Goal: Information Seeking & Learning: Compare options

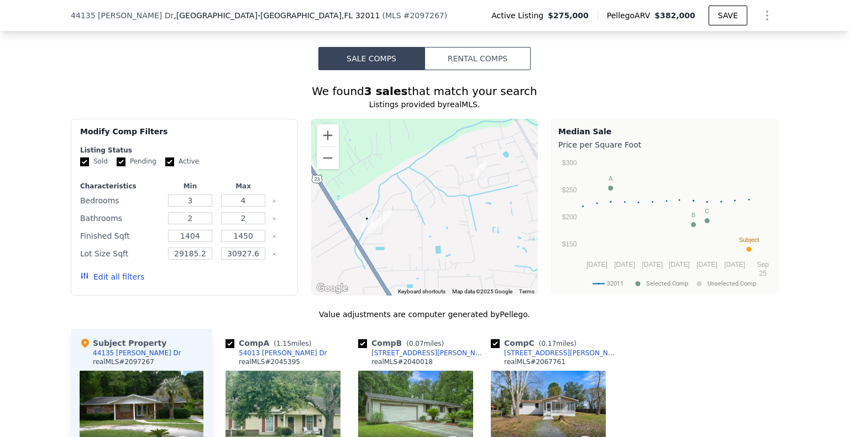
scroll to position [825, 0]
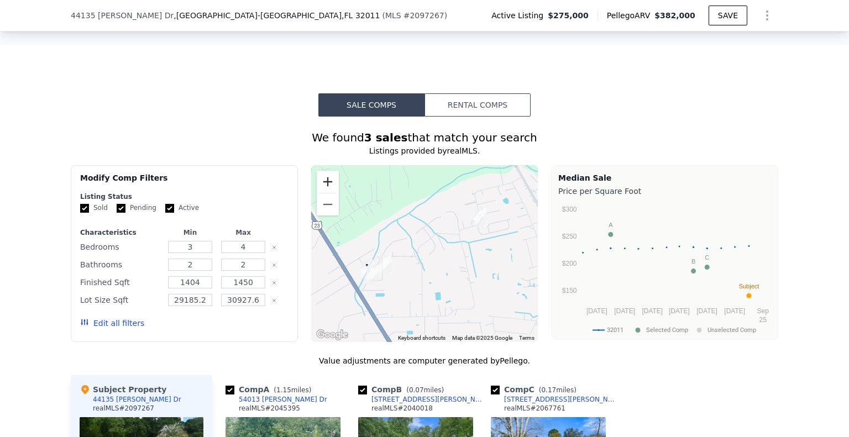
click at [317, 184] on button "Zoom in" at bounding box center [328, 182] width 22 height 22
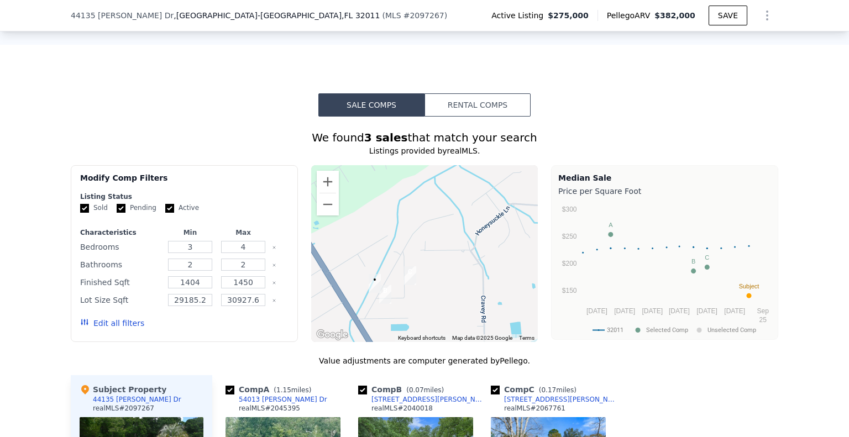
drag, startPoint x: 326, startPoint y: 300, endPoint x: 390, endPoint y: 291, distance: 64.1
click at [390, 291] on img "44052 Becker Ave" at bounding box center [385, 295] width 21 height 28
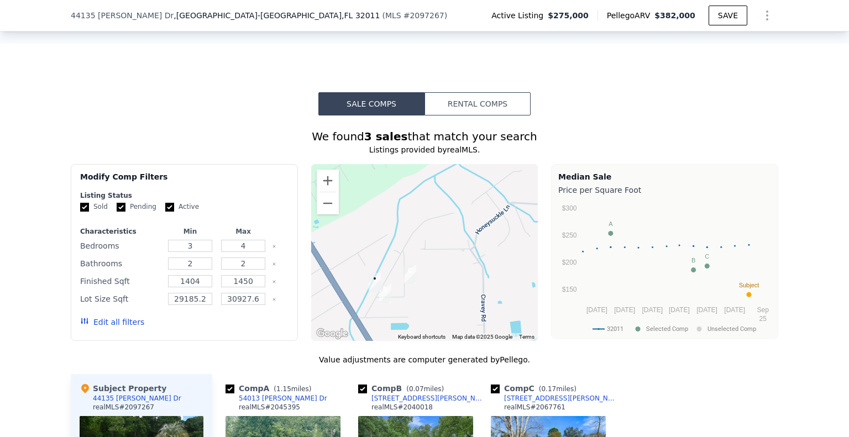
scroll to position [991, 0]
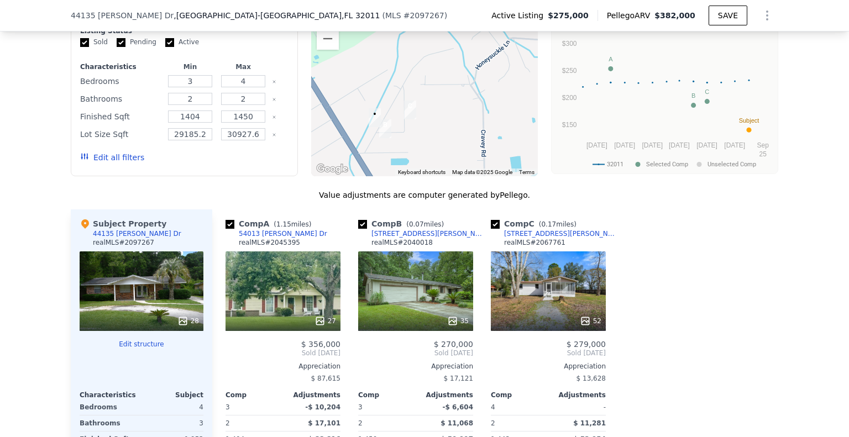
click at [439, 304] on div "35" at bounding box center [415, 292] width 115 height 80
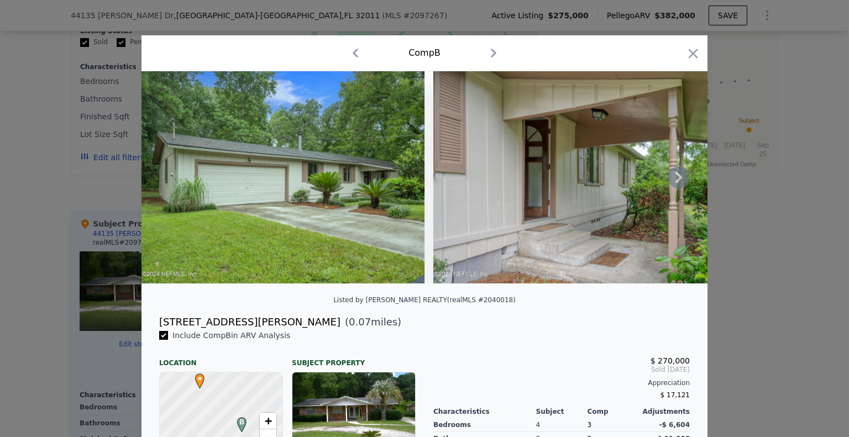
click at [662, 181] on img at bounding box center [574, 177] width 283 height 212
click at [673, 182] on icon at bounding box center [679, 177] width 22 height 22
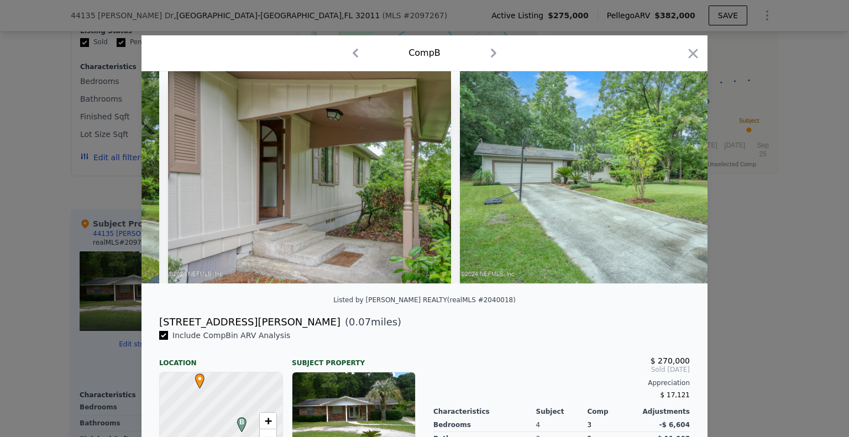
click at [673, 182] on img at bounding box center [601, 177] width 283 height 212
click at [673, 182] on icon at bounding box center [679, 177] width 22 height 22
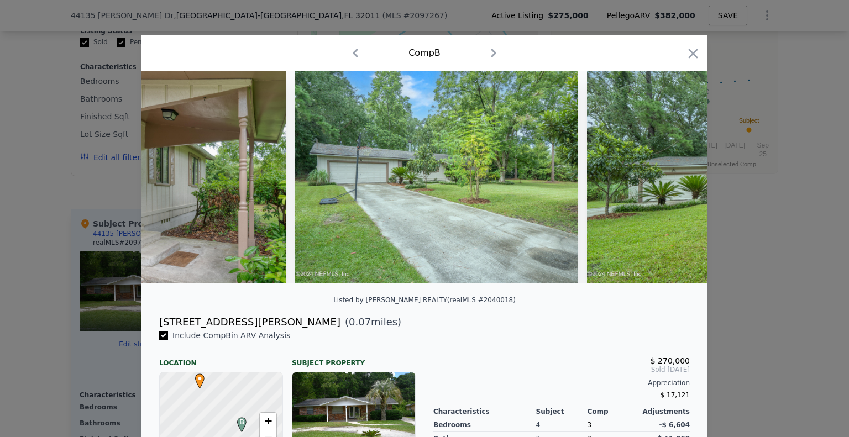
scroll to position [0, 531]
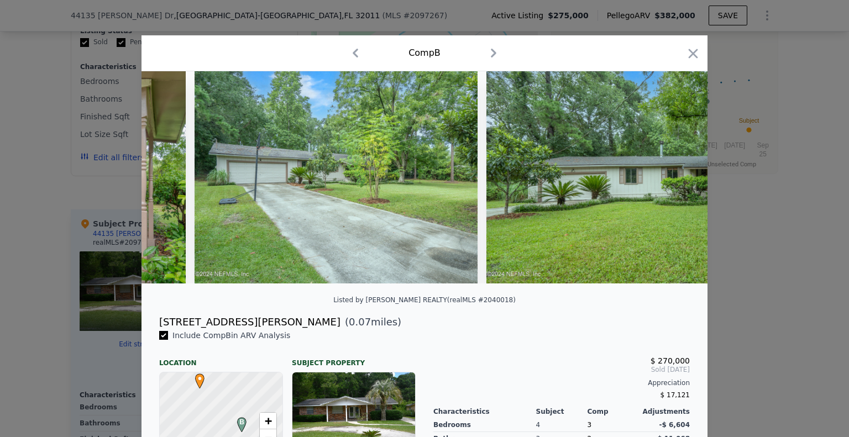
click at [673, 182] on img at bounding box center [627, 177] width 283 height 212
click at [673, 183] on icon at bounding box center [679, 177] width 22 height 22
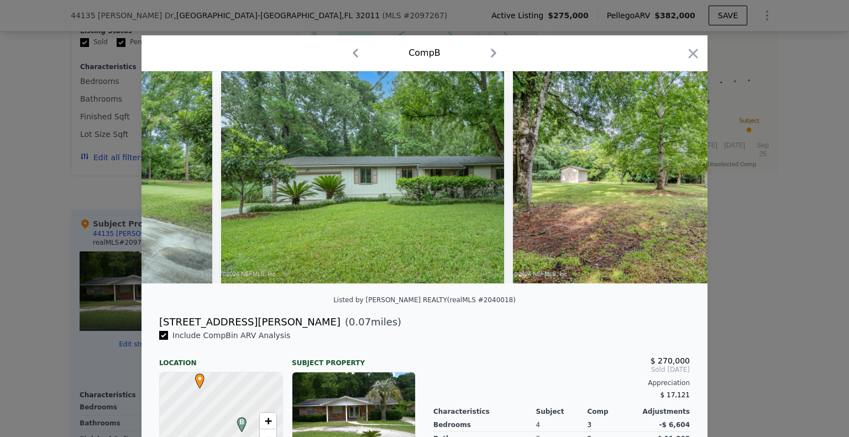
click at [673, 183] on img at bounding box center [654, 177] width 283 height 212
click at [673, 183] on icon at bounding box center [679, 177] width 22 height 22
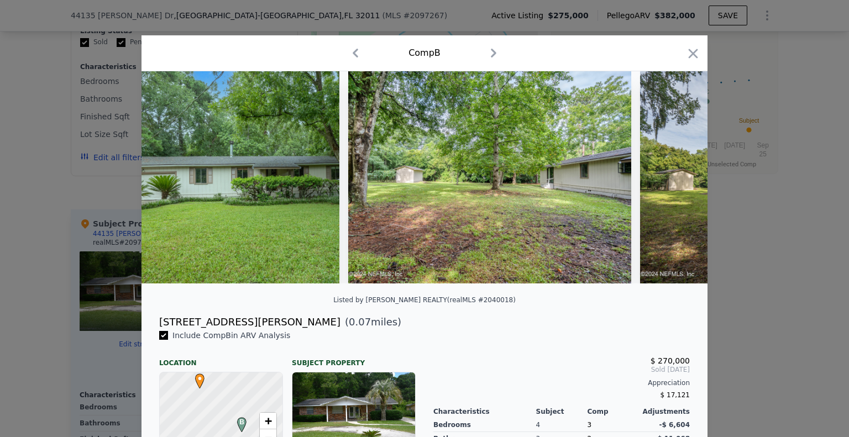
scroll to position [0, 1061]
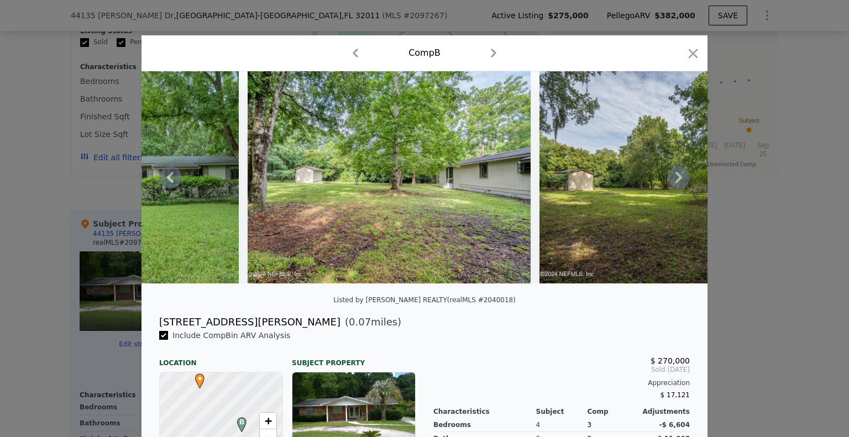
click at [673, 183] on div at bounding box center [425, 177] width 566 height 212
click at [673, 183] on icon at bounding box center [679, 177] width 22 height 22
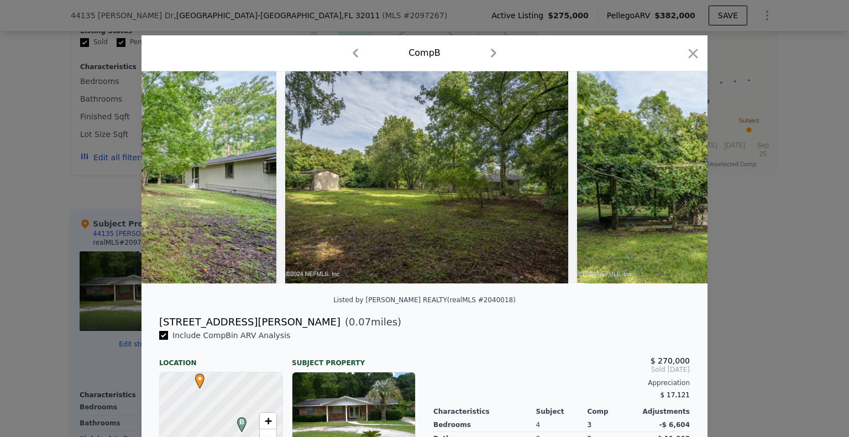
scroll to position [0, 1327]
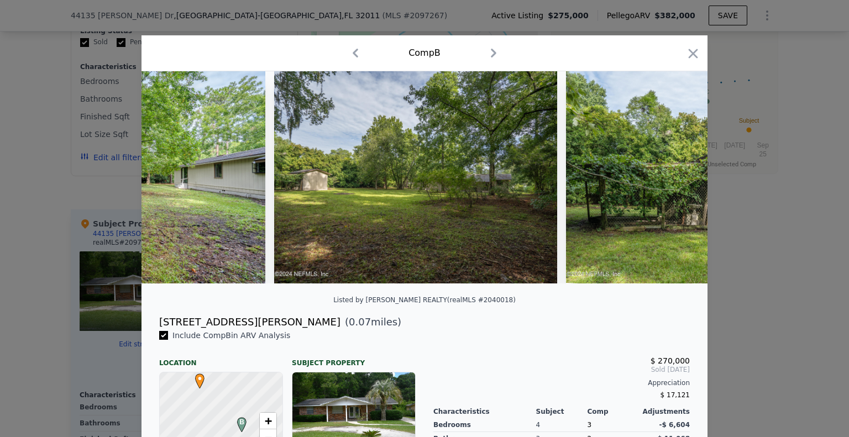
click at [673, 183] on div at bounding box center [425, 177] width 566 height 212
click at [673, 183] on icon at bounding box center [679, 177] width 22 height 22
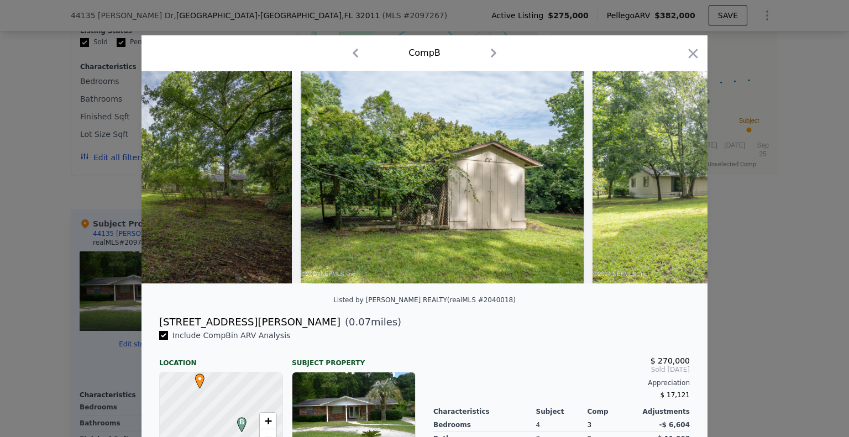
click at [672, 183] on img at bounding box center [734, 177] width 283 height 212
click at [672, 183] on icon at bounding box center [679, 177] width 22 height 22
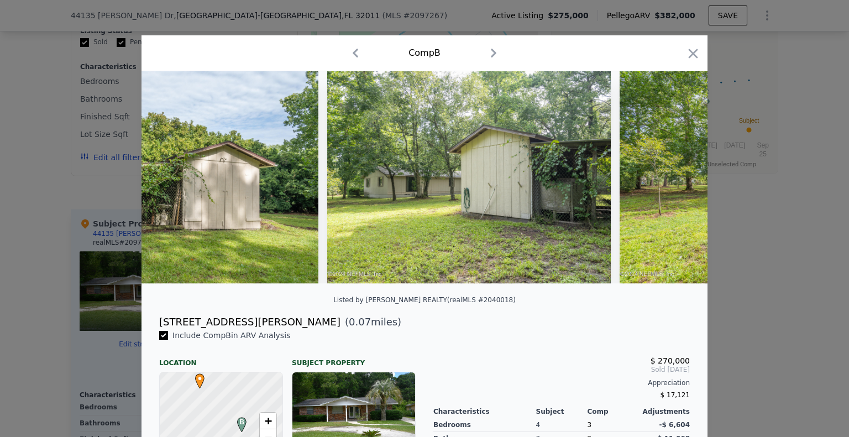
click at [672, 183] on img at bounding box center [761, 177] width 283 height 212
click at [670, 183] on icon at bounding box center [679, 177] width 22 height 22
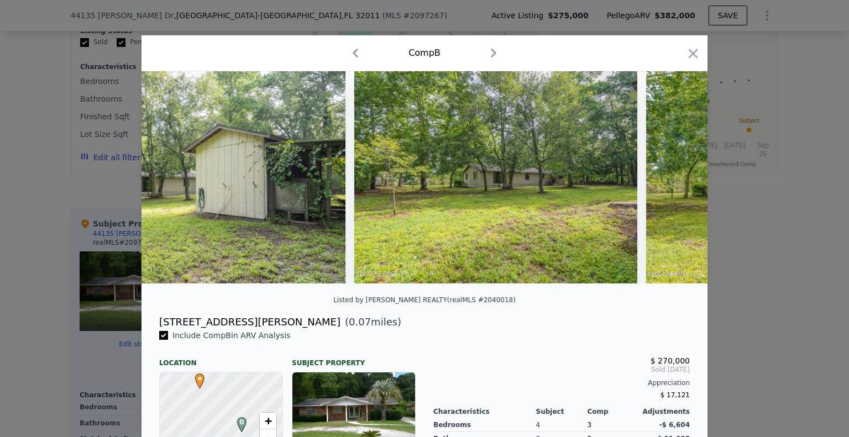
click at [670, 183] on img at bounding box center [787, 177] width 283 height 212
click at [670, 183] on icon at bounding box center [679, 177] width 22 height 22
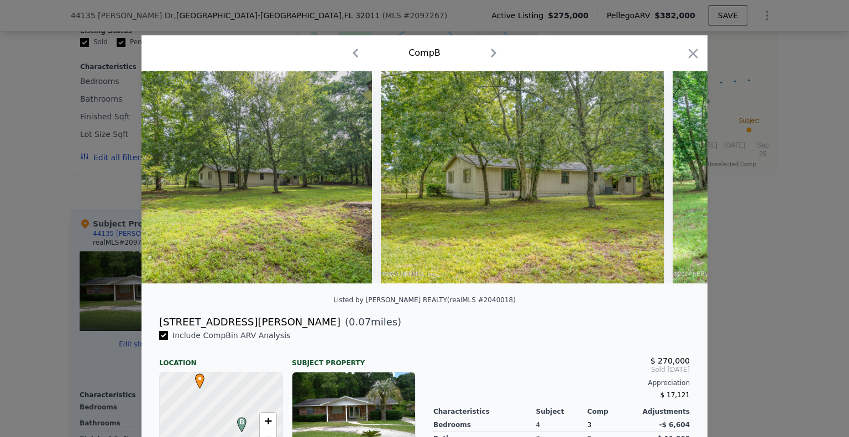
click at [670, 183] on div at bounding box center [425, 177] width 566 height 212
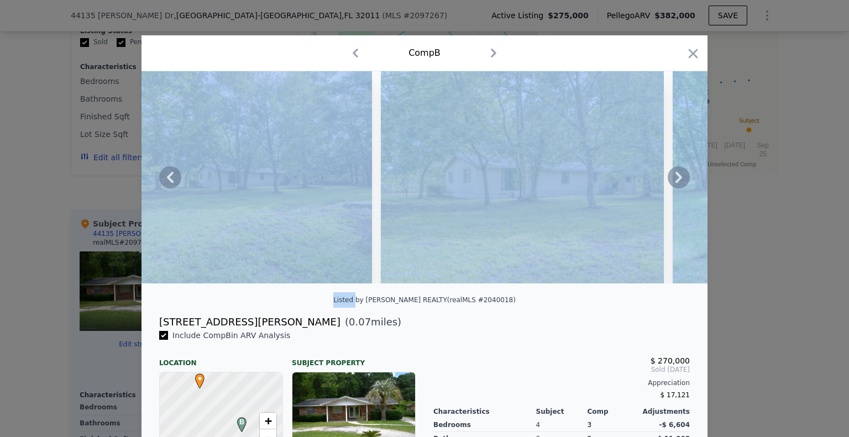
click at [670, 183] on icon at bounding box center [679, 177] width 22 height 22
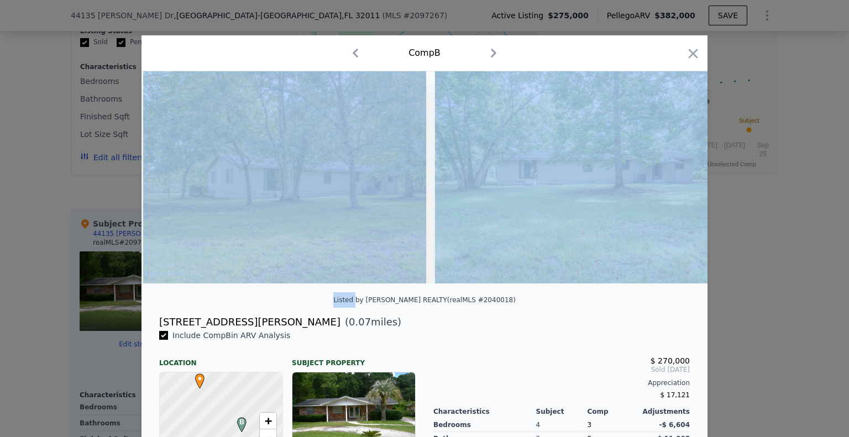
scroll to position [0, 2654]
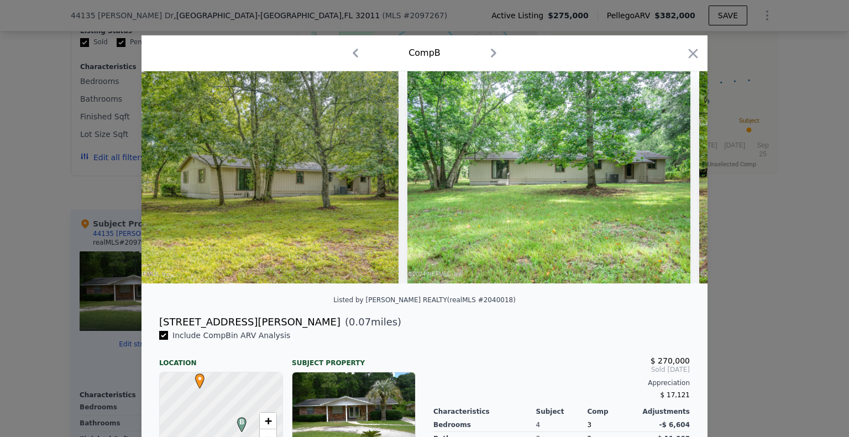
click at [647, 330] on div "[STREET_ADDRESS][PERSON_NAME] ( 0.07 miles)" at bounding box center [424, 322] width 548 height 15
click at [678, 183] on icon at bounding box center [679, 177] width 22 height 22
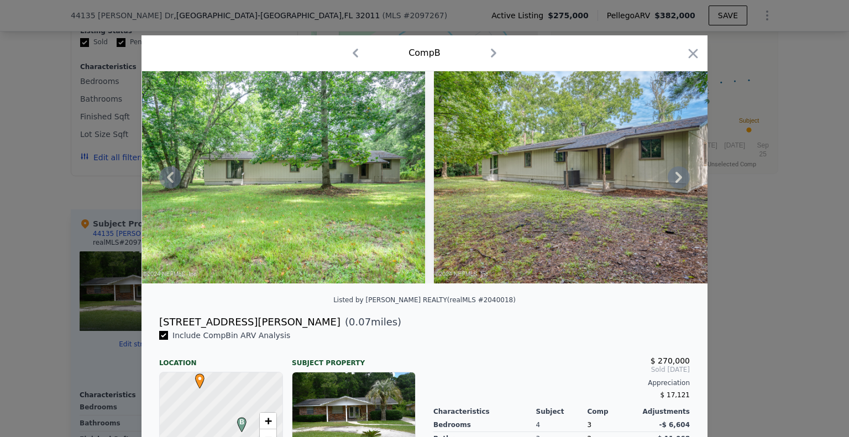
click at [678, 183] on icon at bounding box center [679, 177] width 22 height 22
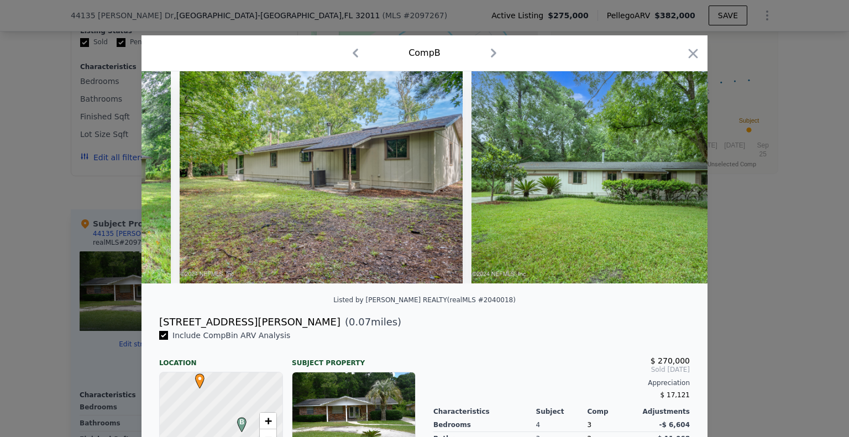
scroll to position [0, 3184]
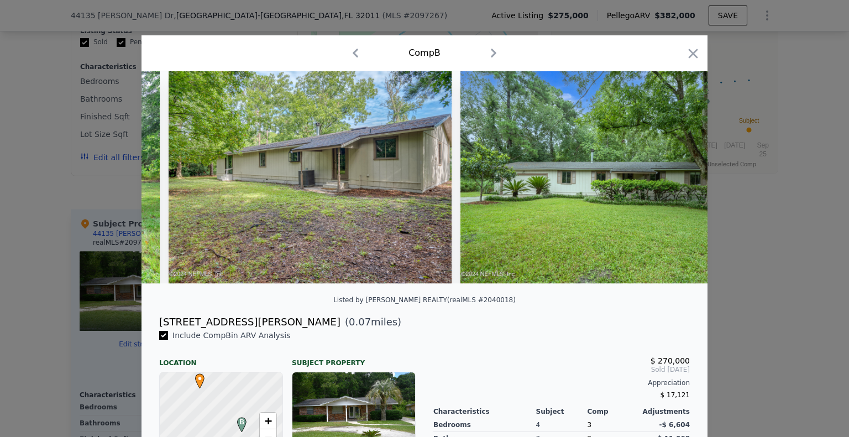
click at [678, 183] on img at bounding box center [601, 177] width 283 height 212
click at [678, 183] on icon at bounding box center [679, 177] width 22 height 22
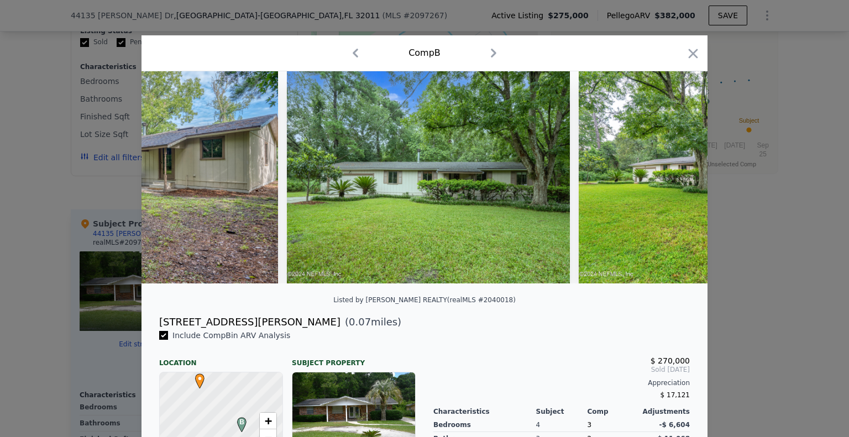
scroll to position [0, 3450]
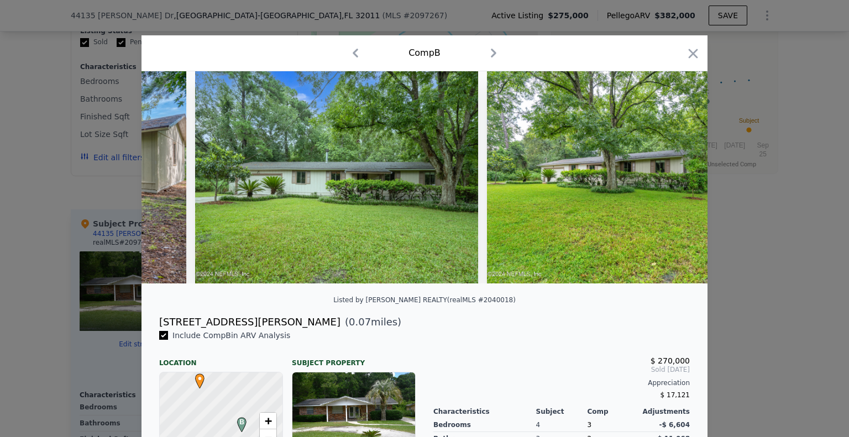
click at [678, 183] on div at bounding box center [425, 177] width 566 height 212
click at [678, 184] on icon at bounding box center [679, 177] width 22 height 22
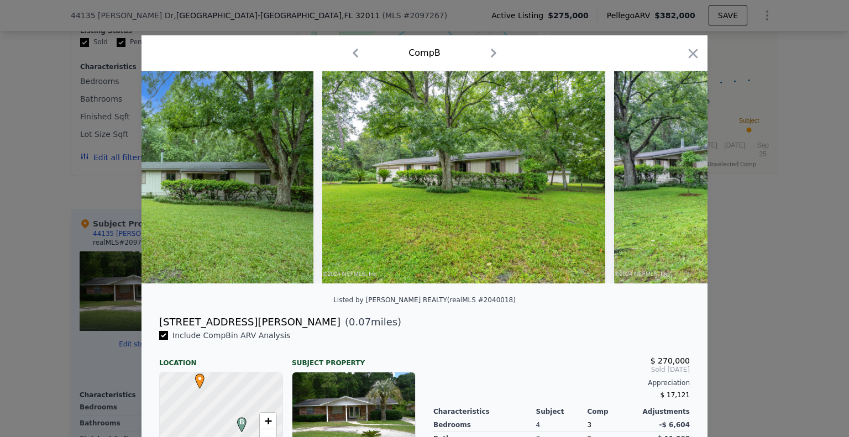
scroll to position [0, 3715]
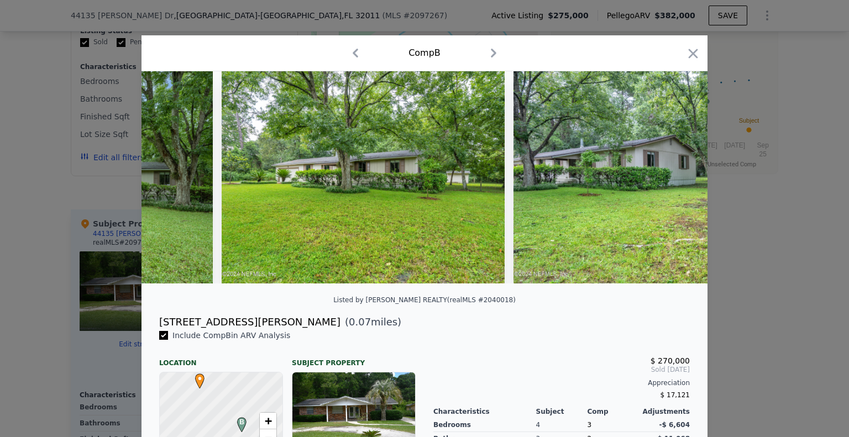
click at [677, 185] on div at bounding box center [425, 177] width 566 height 212
click at [676, 185] on icon at bounding box center [679, 177] width 22 height 22
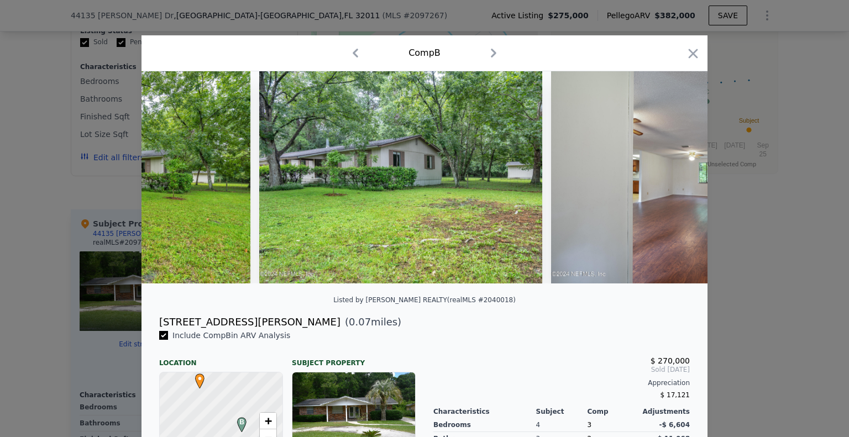
scroll to position [0, 3980]
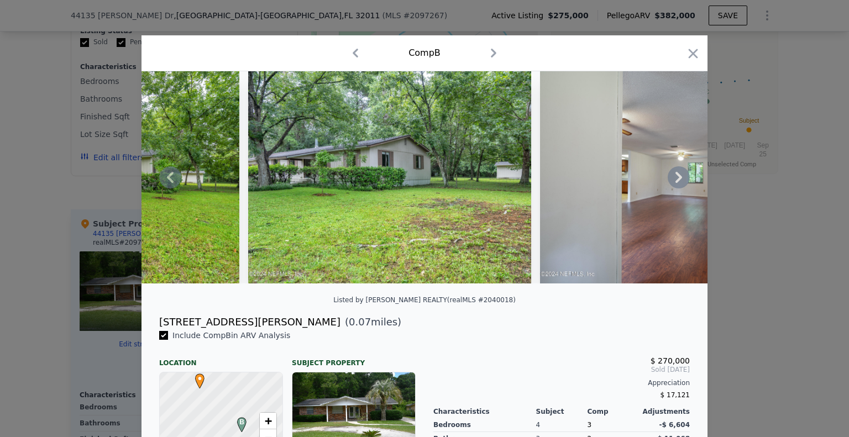
click at [669, 181] on icon at bounding box center [679, 177] width 22 height 22
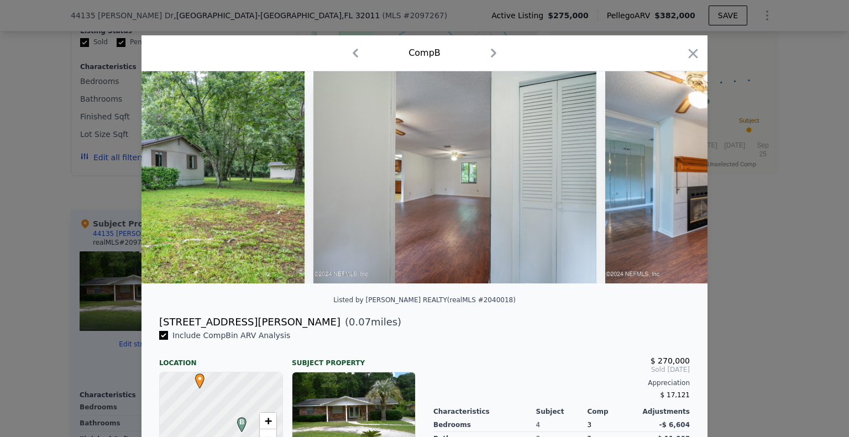
scroll to position [0, 4246]
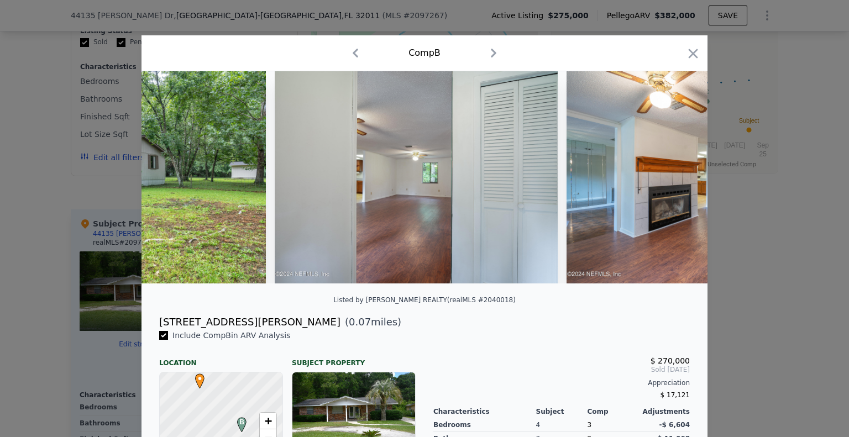
click at [669, 181] on div at bounding box center [425, 177] width 566 height 212
click at [669, 181] on icon at bounding box center [679, 177] width 22 height 22
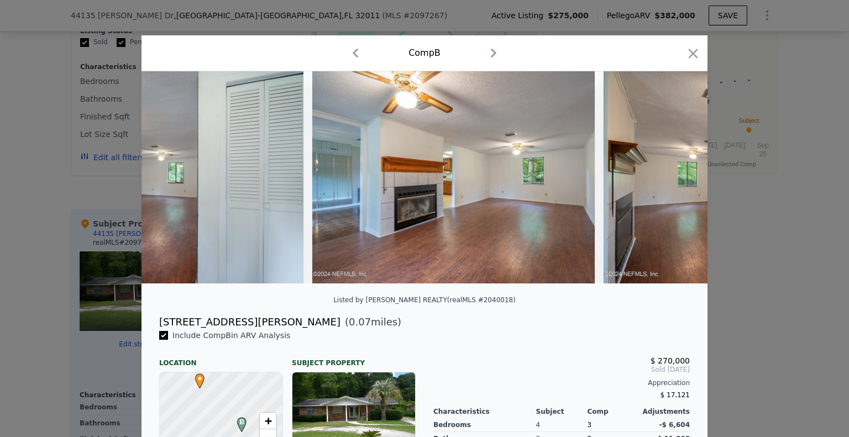
scroll to position [0, 4511]
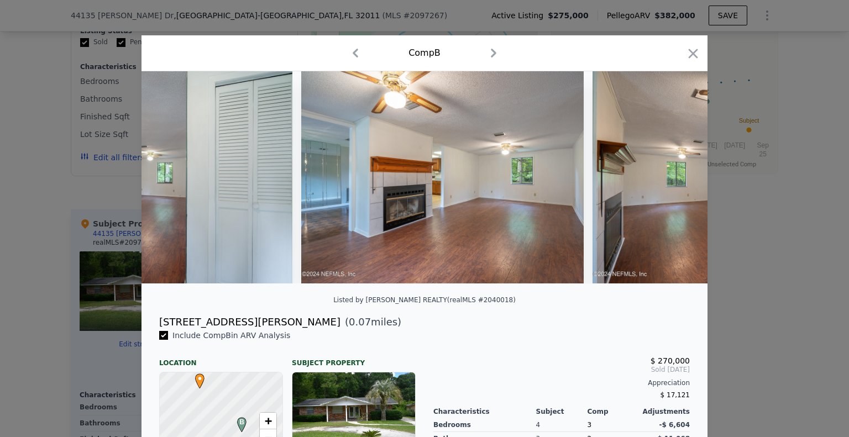
click at [669, 181] on div at bounding box center [425, 177] width 566 height 212
click at [669, 181] on icon at bounding box center [679, 177] width 22 height 22
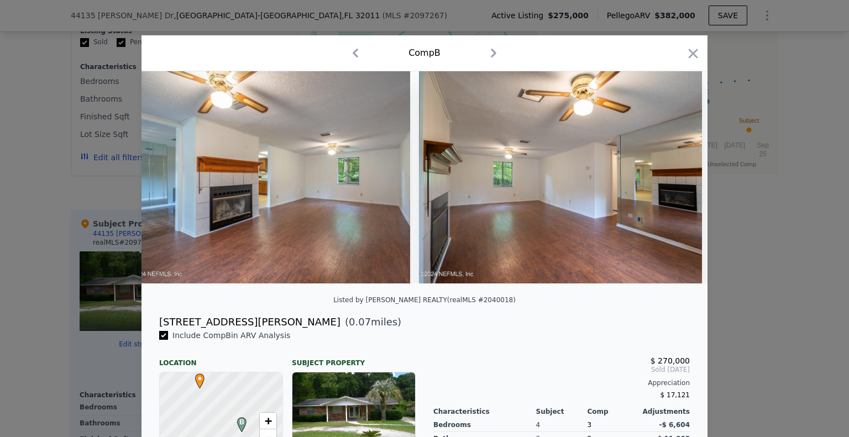
scroll to position [0, 4776]
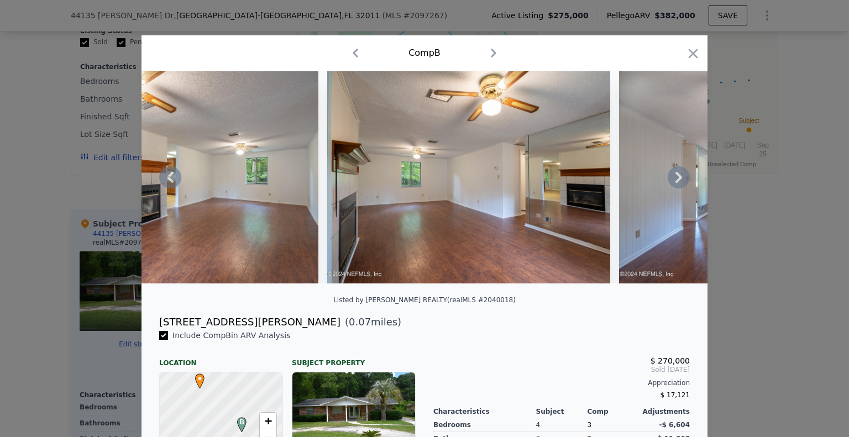
click at [669, 181] on div at bounding box center [425, 177] width 566 height 212
click at [669, 181] on icon at bounding box center [679, 177] width 22 height 22
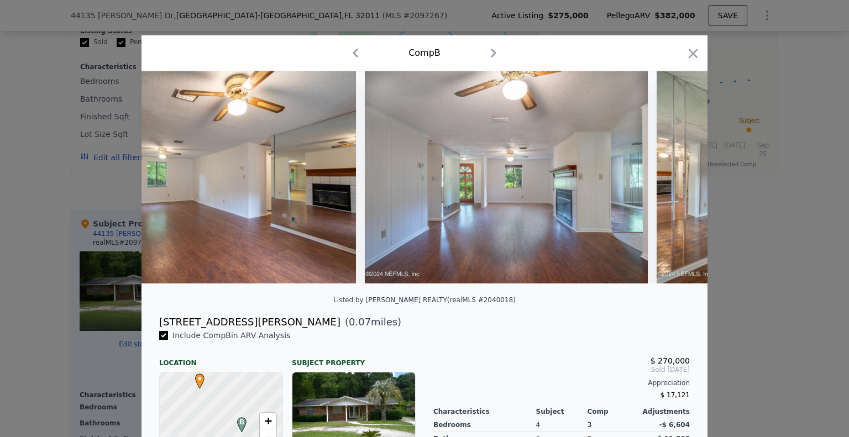
scroll to position [0, 5042]
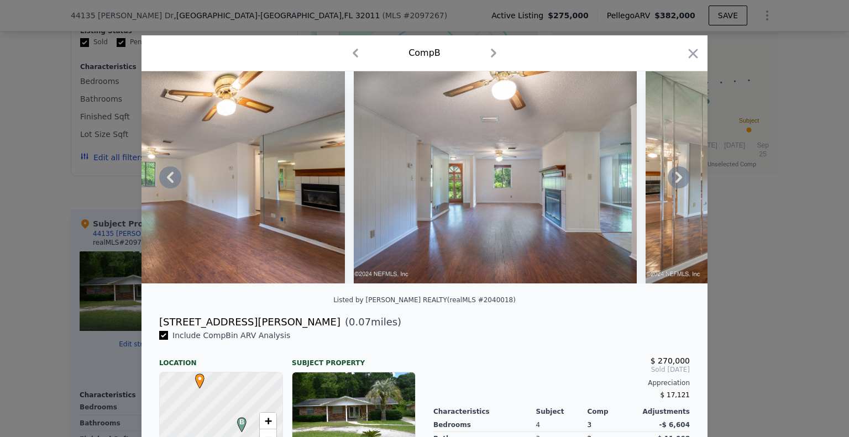
click at [669, 181] on icon at bounding box center [679, 177] width 22 height 22
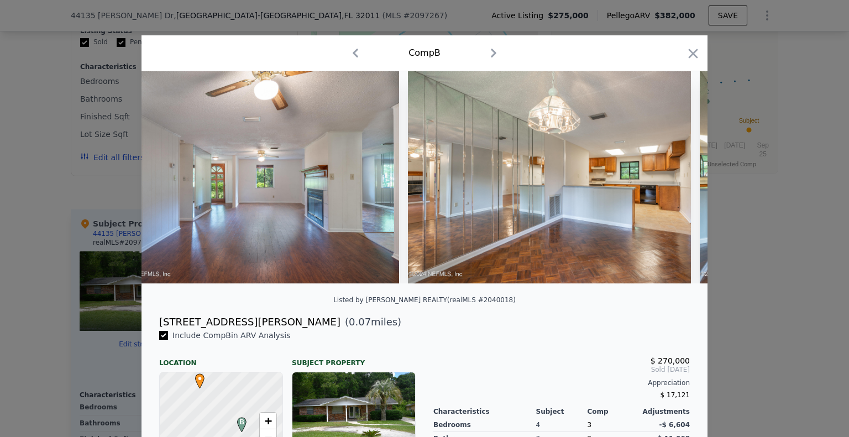
scroll to position [0, 5307]
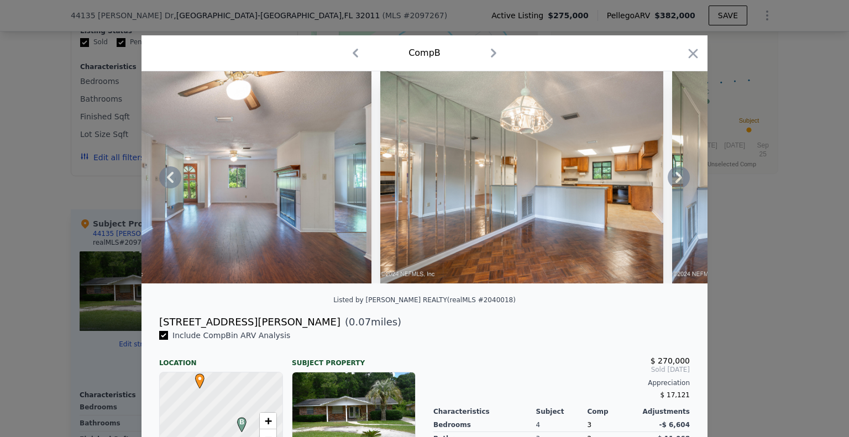
click at [669, 181] on icon at bounding box center [679, 177] width 22 height 22
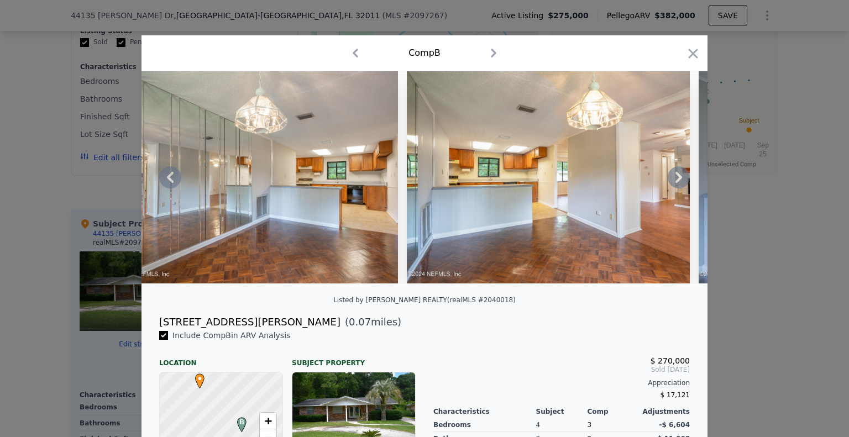
click at [669, 181] on icon at bounding box center [679, 177] width 22 height 22
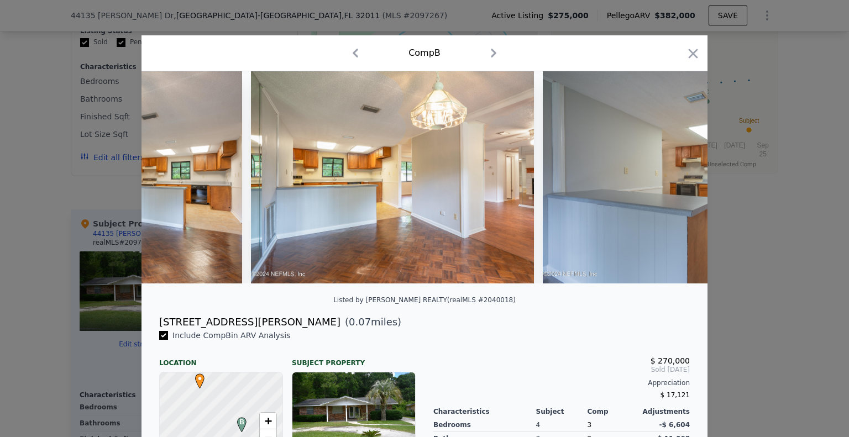
scroll to position [0, 5838]
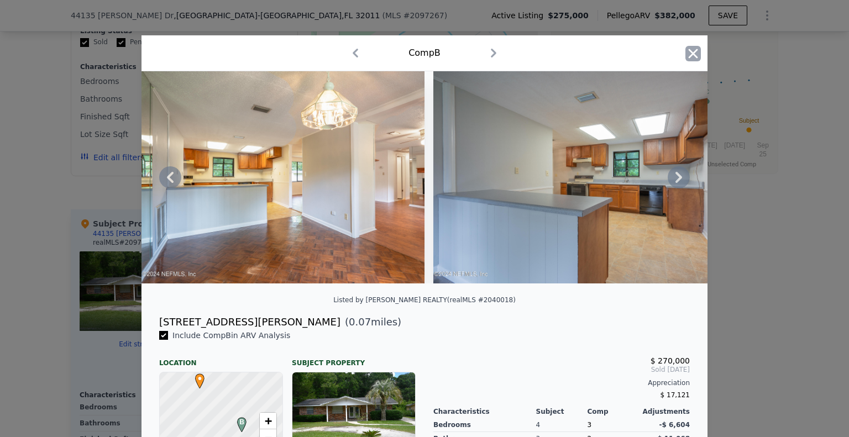
click at [690, 54] on icon "button" at bounding box center [693, 53] width 9 height 9
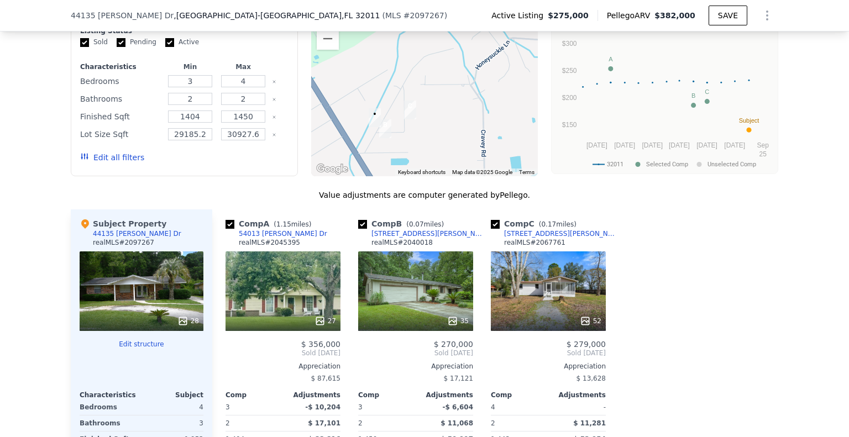
click at [562, 287] on div "52" at bounding box center [548, 292] width 115 height 80
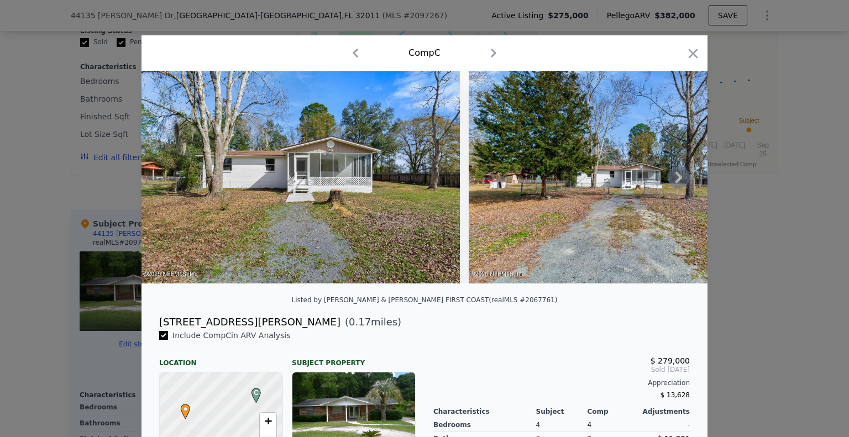
click at [672, 180] on icon at bounding box center [679, 177] width 22 height 22
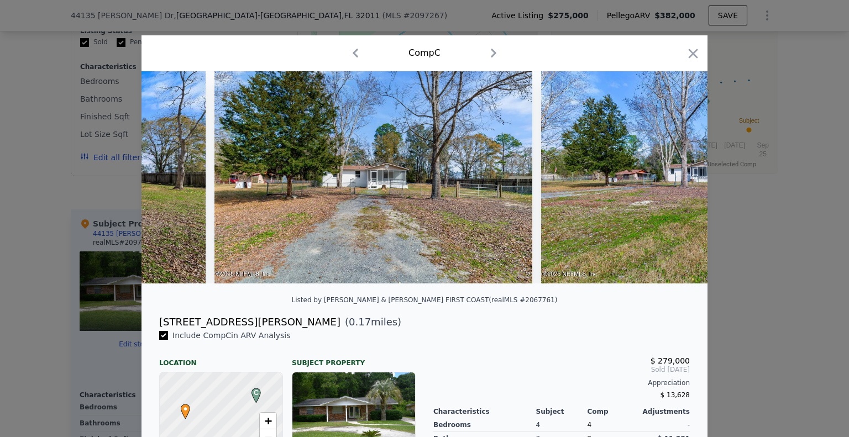
scroll to position [0, 265]
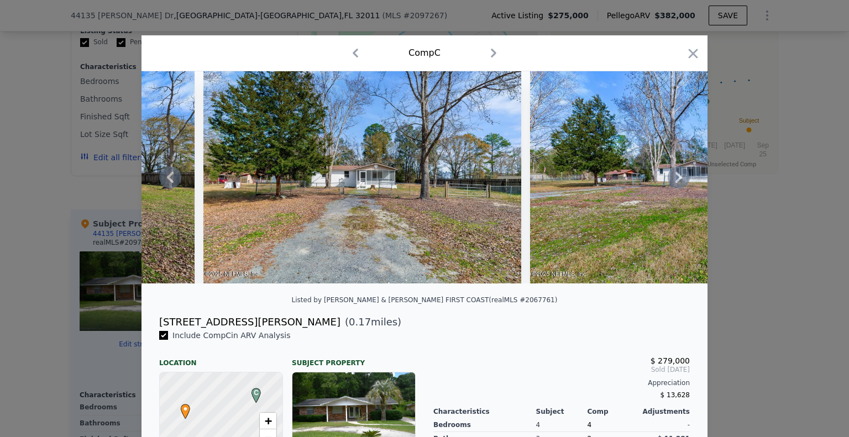
click at [672, 180] on icon at bounding box center [679, 177] width 22 height 22
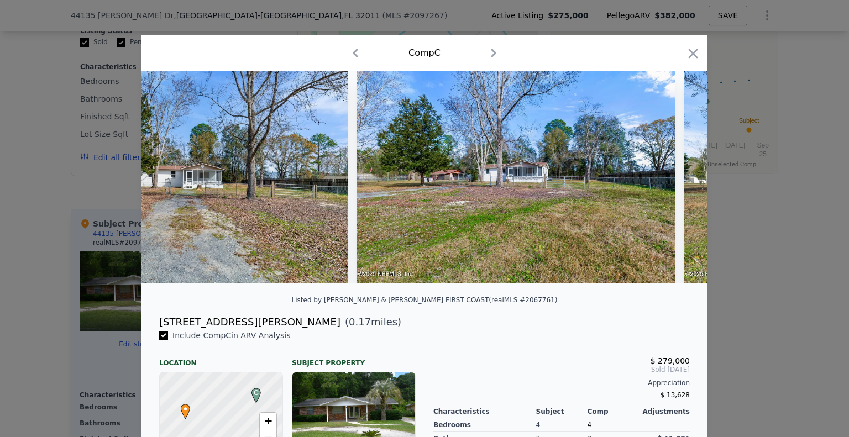
scroll to position [0, 531]
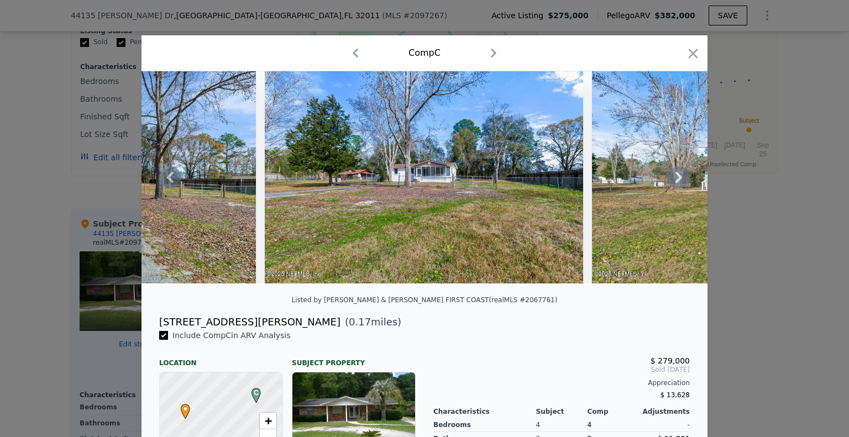
click at [672, 180] on icon at bounding box center [679, 177] width 22 height 22
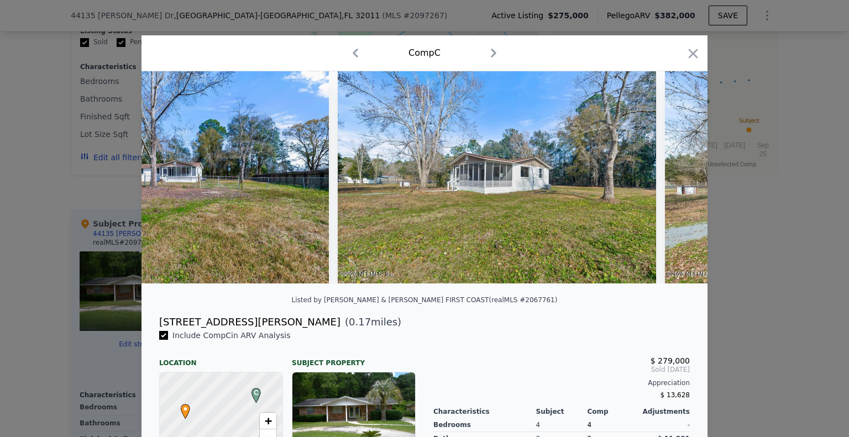
scroll to position [0, 796]
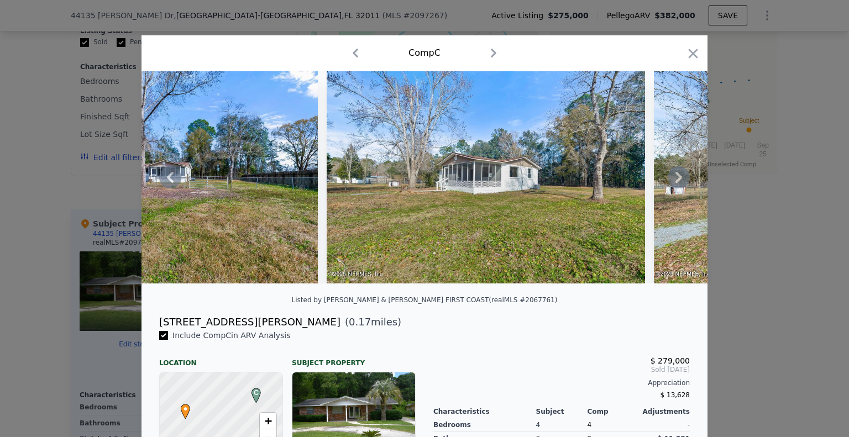
click at [672, 180] on div at bounding box center [425, 177] width 566 height 212
click at [672, 180] on icon at bounding box center [679, 177] width 22 height 22
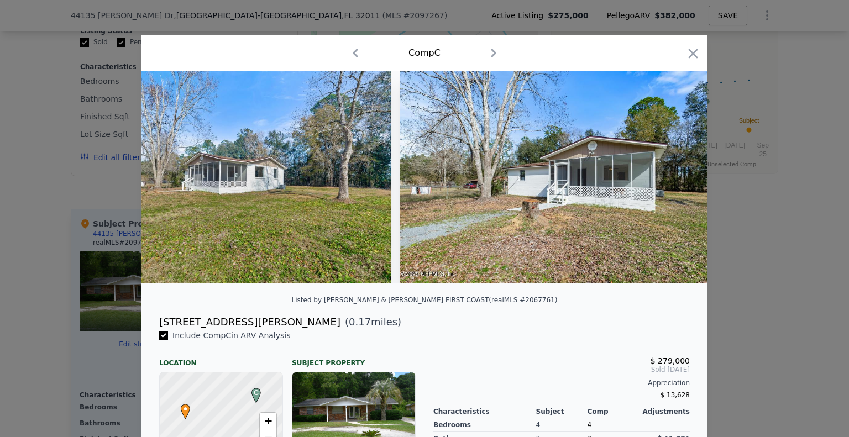
scroll to position [0, 1061]
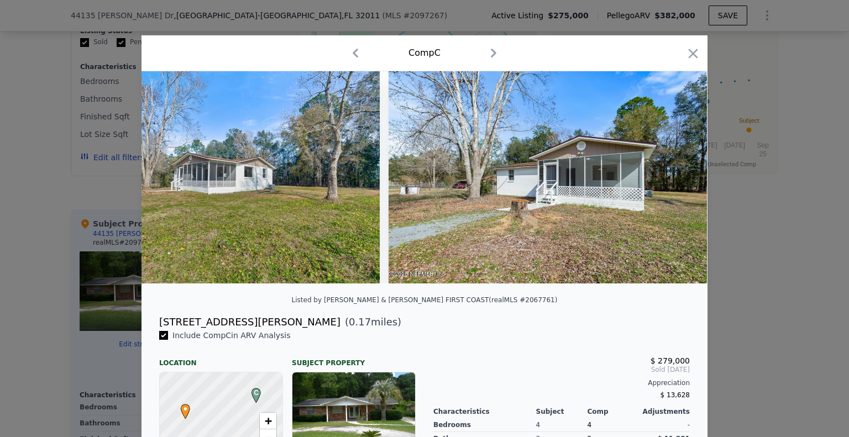
click at [672, 180] on div at bounding box center [425, 177] width 566 height 212
click at [672, 181] on icon at bounding box center [679, 177] width 22 height 22
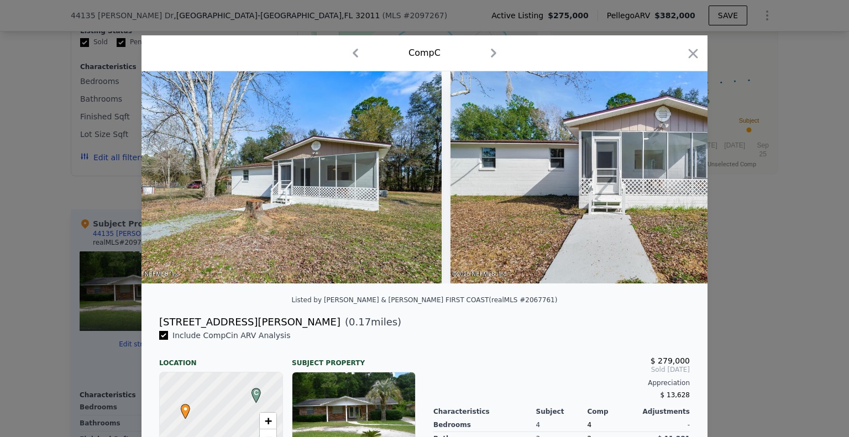
click at [672, 181] on img at bounding box center [610, 177] width 318 height 212
click at [672, 181] on icon at bounding box center [679, 177] width 22 height 22
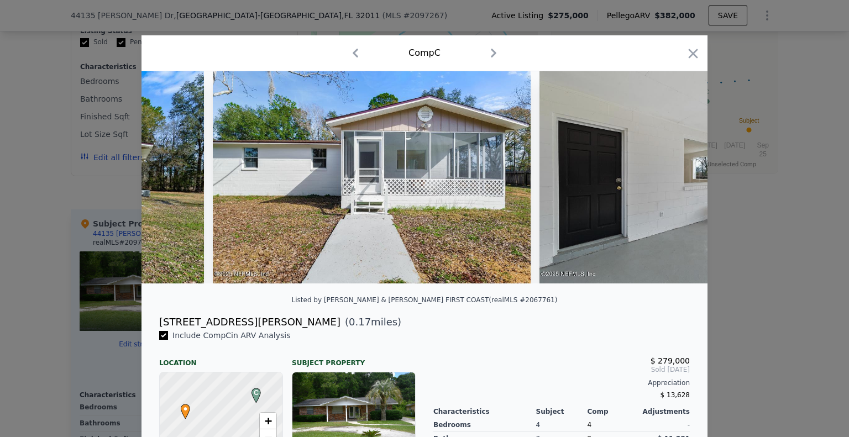
scroll to position [0, 1592]
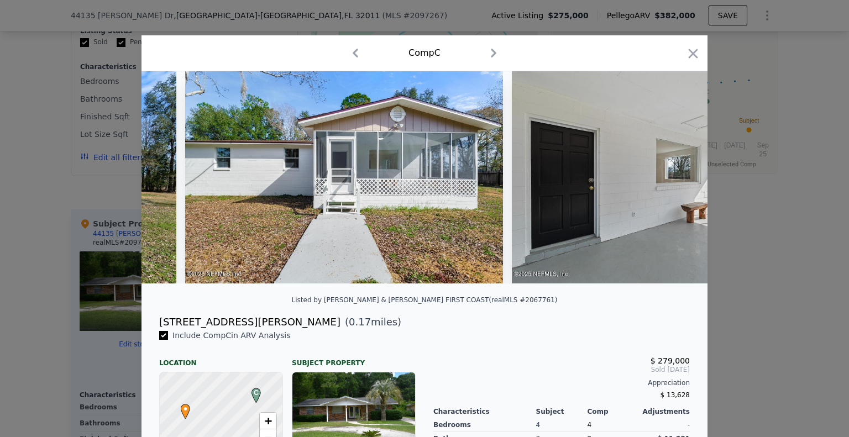
click at [671, 181] on div at bounding box center [425, 177] width 566 height 212
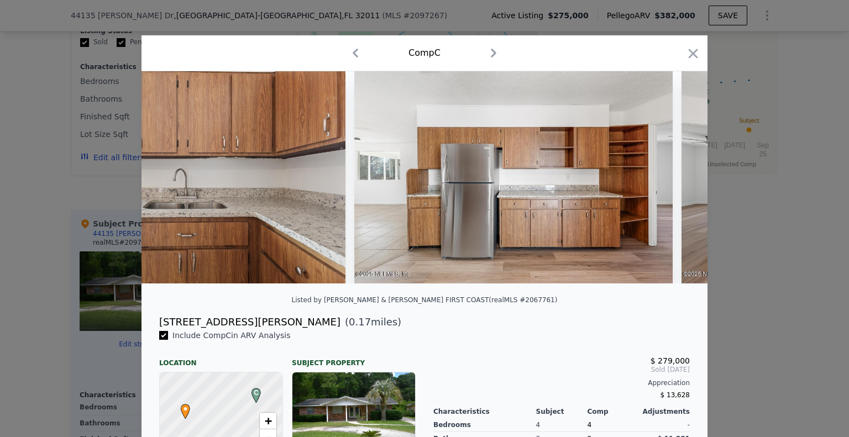
scroll to position [0, 9678]
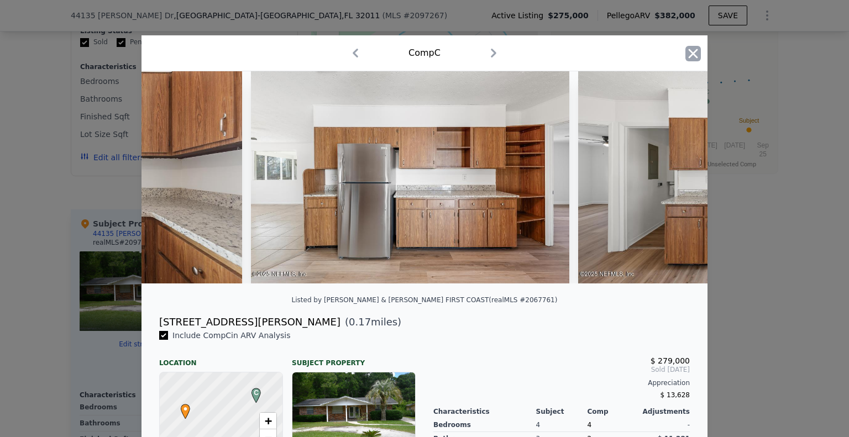
click at [689, 53] on icon "button" at bounding box center [693, 53] width 9 height 9
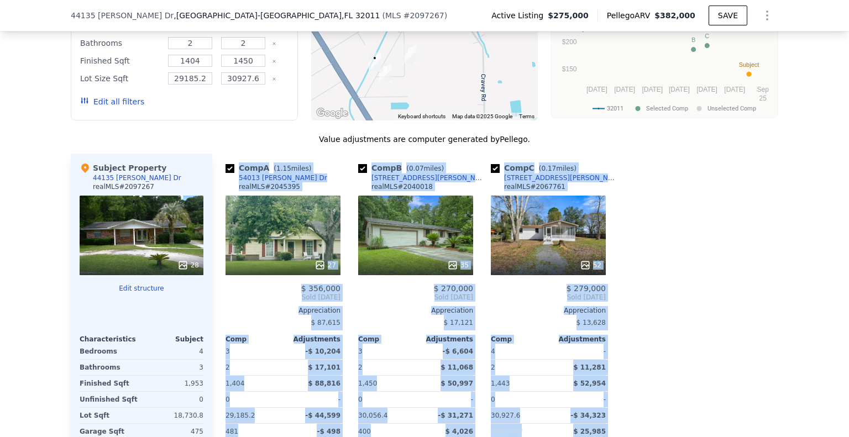
scroll to position [1190, 0]
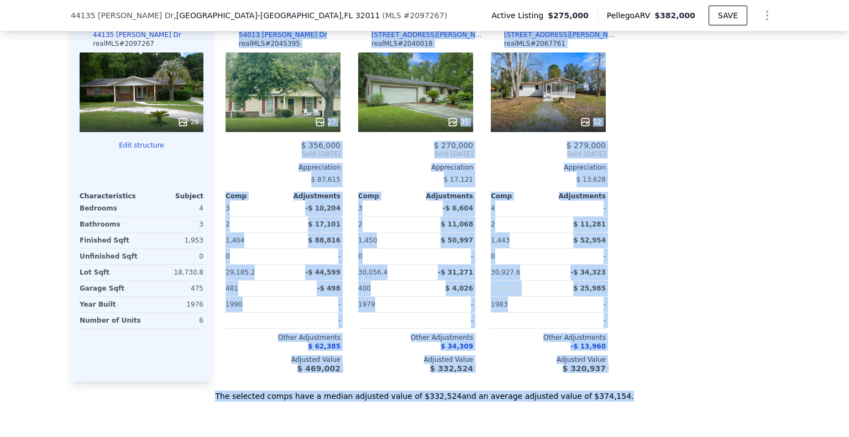
drag, startPoint x: 217, startPoint y: 227, endPoint x: 612, endPoint y: 404, distance: 432.5
click at [612, 402] on div "Value adjustments are computer generated by Pellego . Subject Property 44135 [P…" at bounding box center [425, 196] width 708 height 411
copy div "Comp A ( 1.15 miles) 54013 [PERSON_NAME] Dr realMLS # 2045395 27 $ 356,000 Sold…"
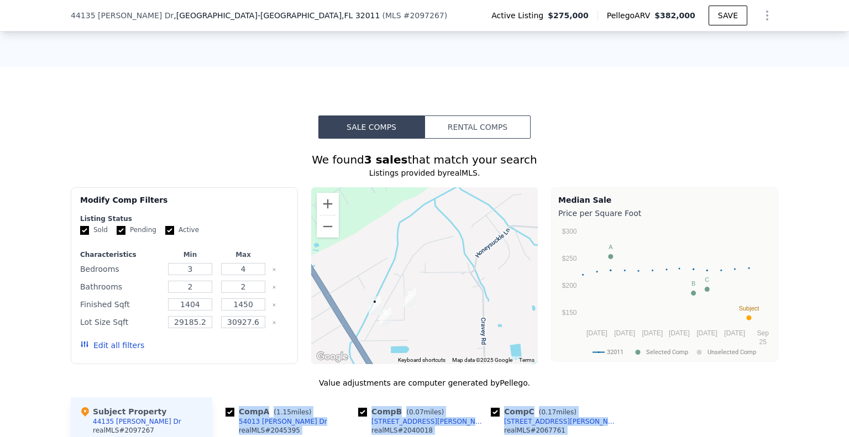
scroll to position [692, 0]
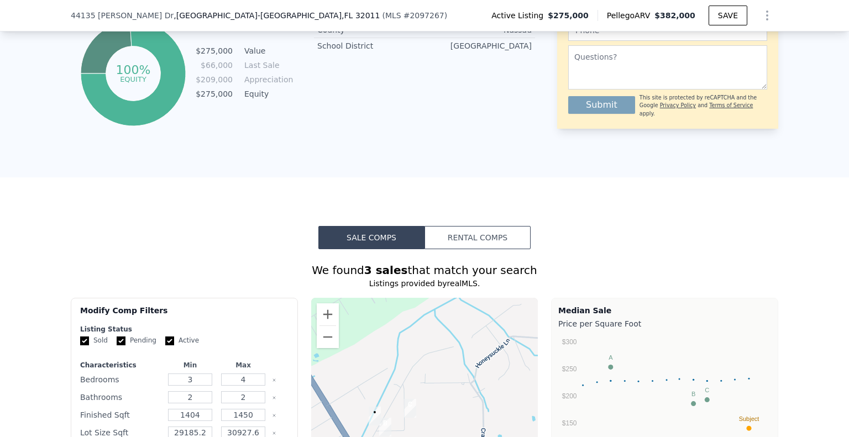
click at [467, 244] on button "Rental Comps" at bounding box center [478, 237] width 106 height 23
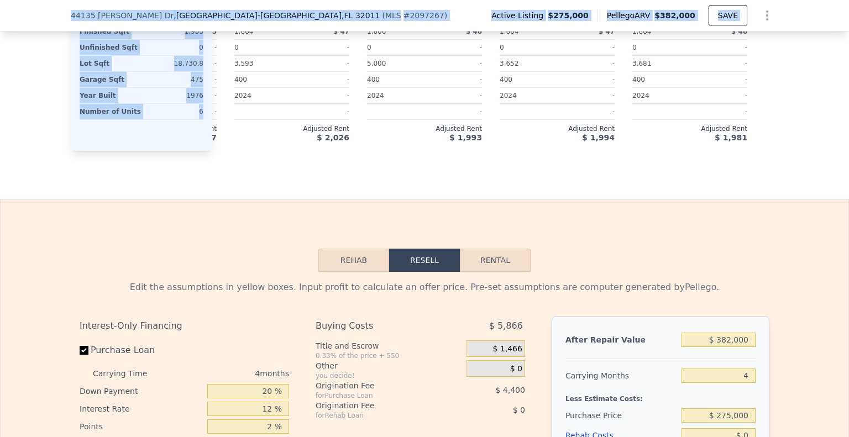
scroll to position [1168, 0]
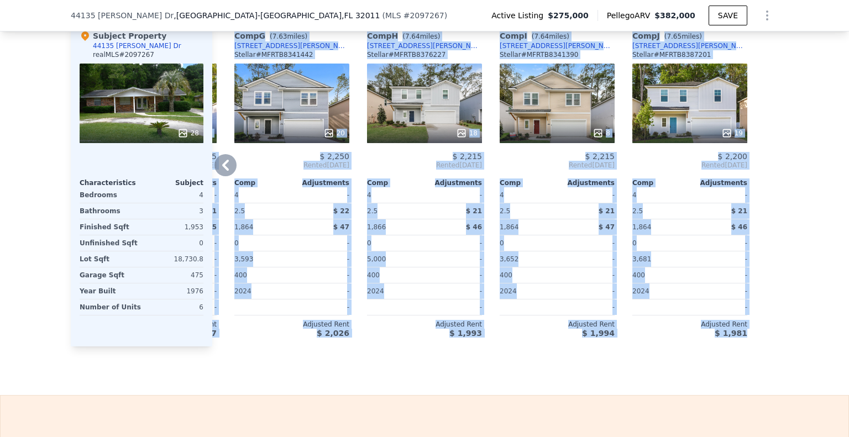
drag, startPoint x: 215, startPoint y: 129, endPoint x: 757, endPoint y: 346, distance: 583.5
click at [757, 346] on div "Comp A ( 7.59 miles) [STREET_ADDRESS][PERSON_NAME] [PERSON_NAME] # MFRTB8409773…" at bounding box center [495, 184] width 566 height 325
copy div "Comp A ( 7.59 miles) [STREET_ADDRESS][PERSON_NAME] [PERSON_NAME] # MFRTB8409773…"
